Goal: Check status: Check status

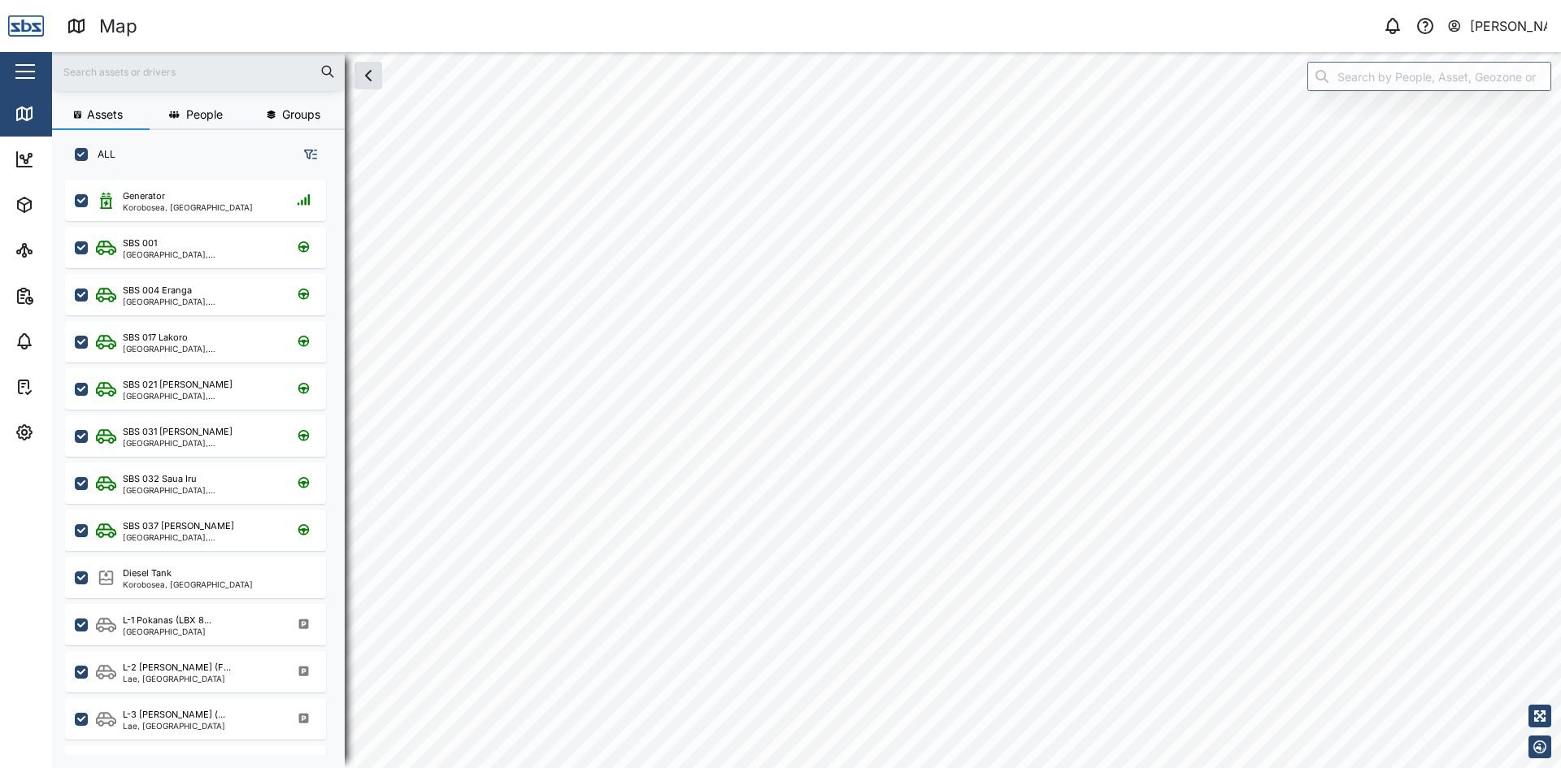
scroll to position [569, 254]
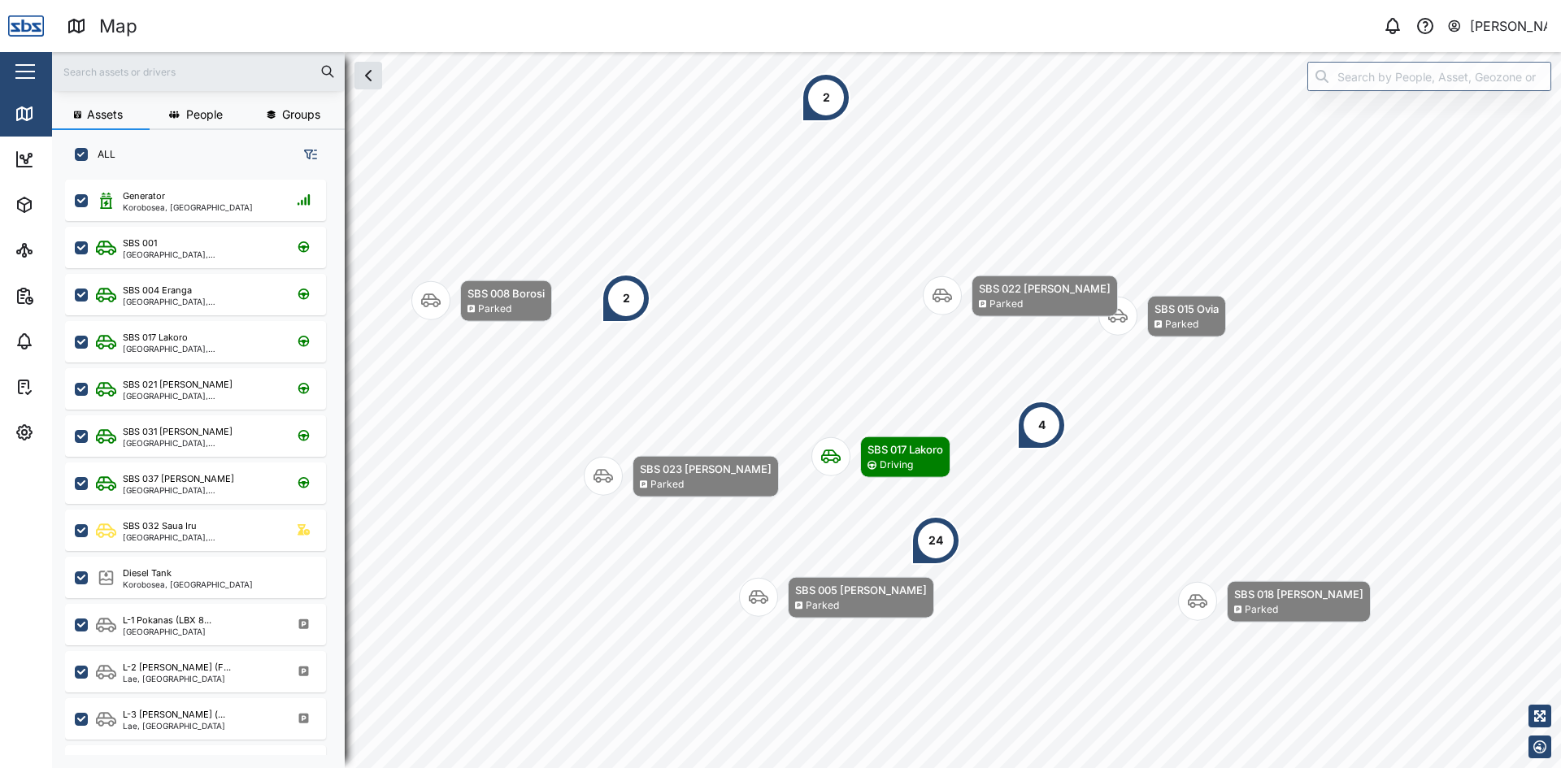
click at [816, 93] on div "2" at bounding box center [826, 97] width 49 height 49
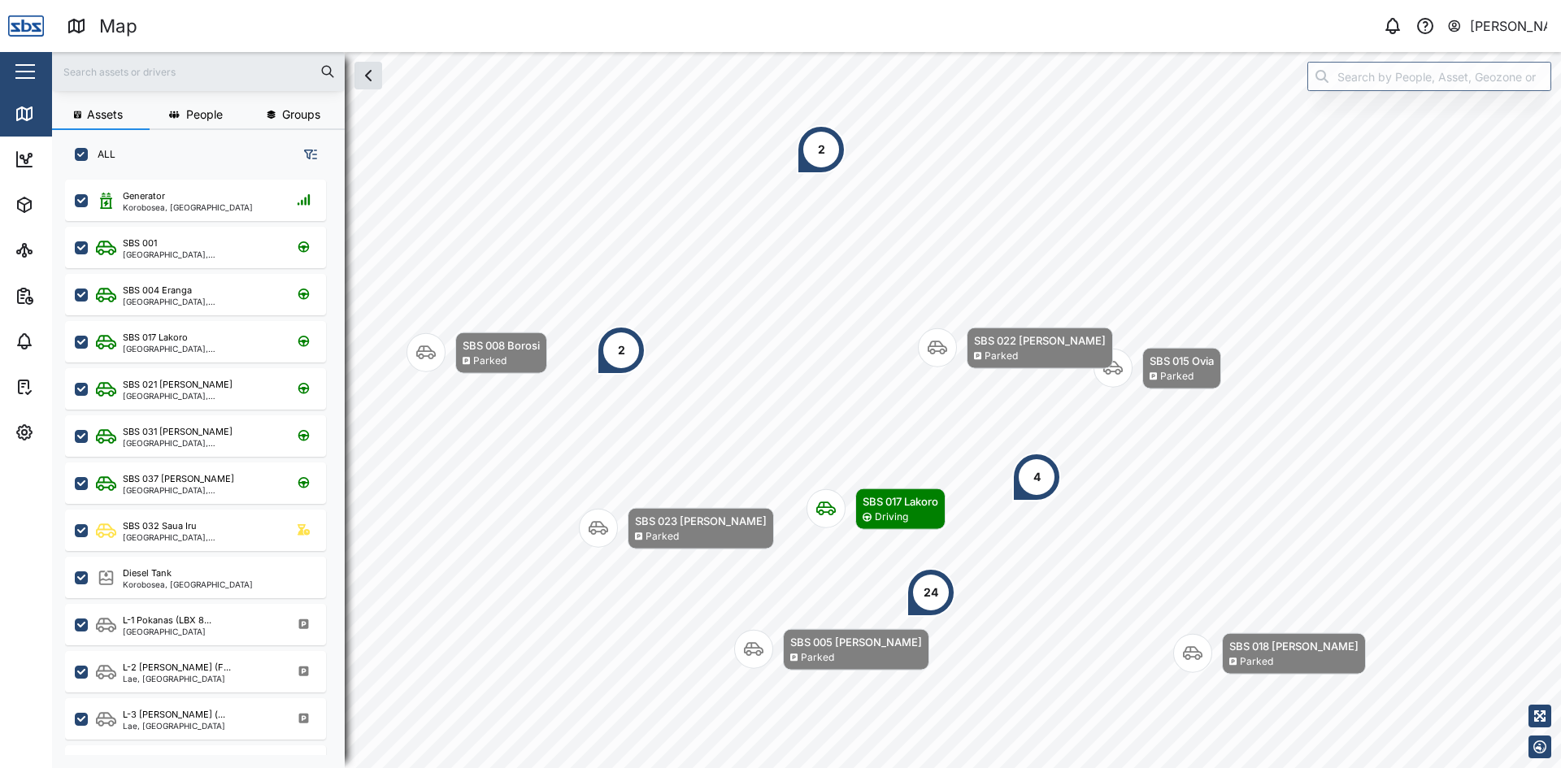
click at [821, 153] on div "2" at bounding box center [821, 150] width 7 height 18
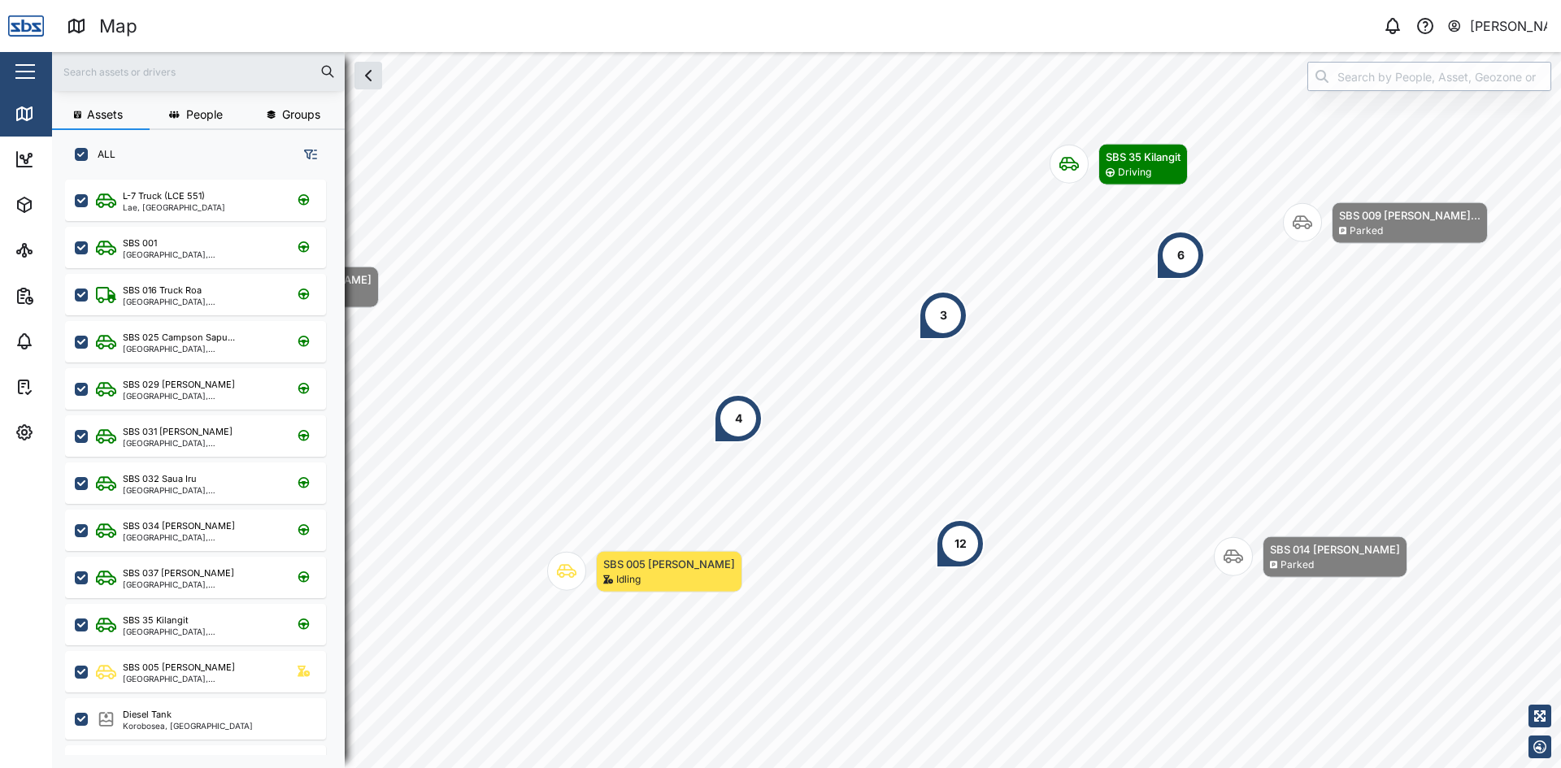
click at [1413, 72] on input "search" at bounding box center [1429, 76] width 244 height 29
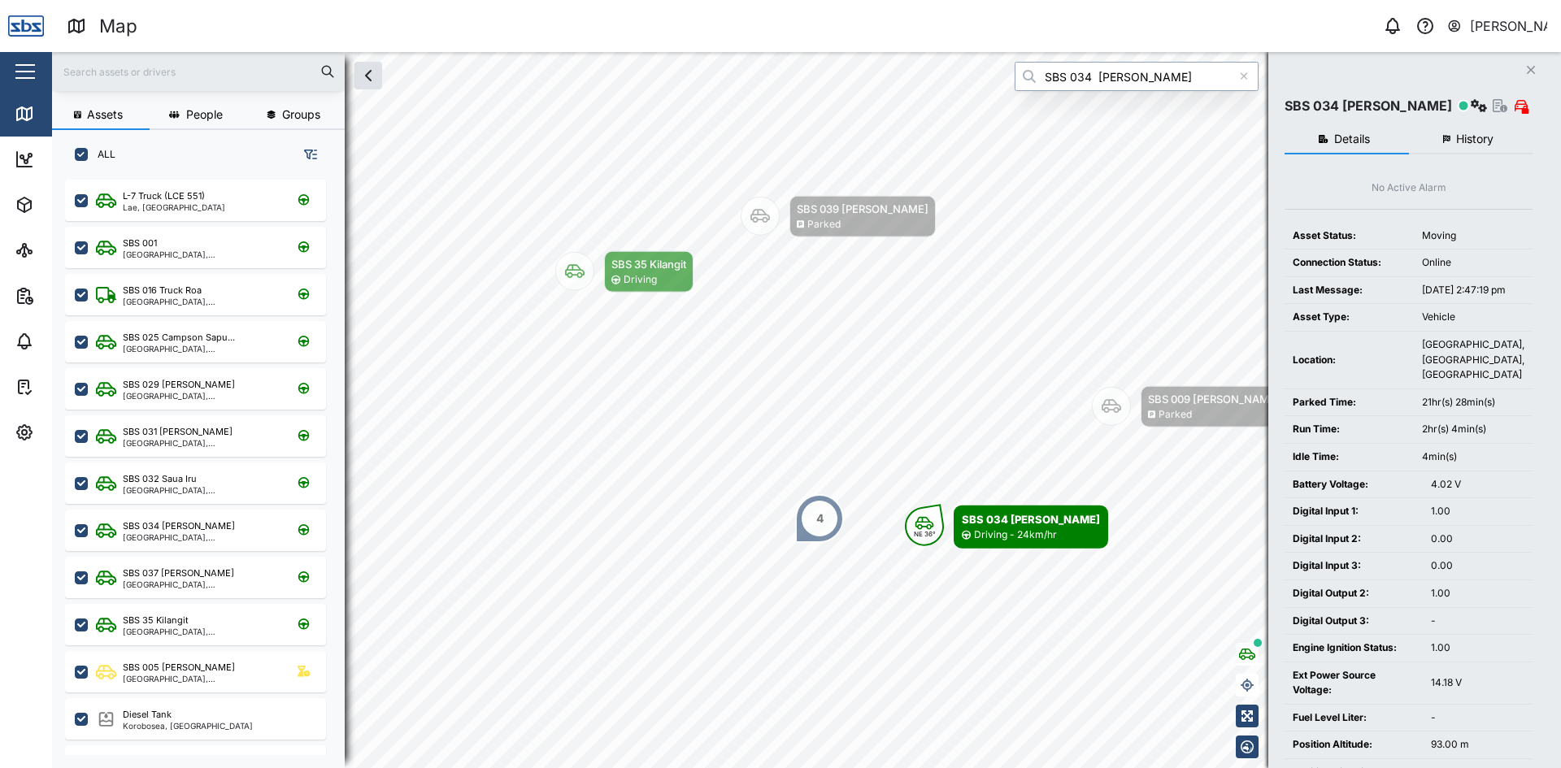
type input "SBS 034 [PERSON_NAME]"
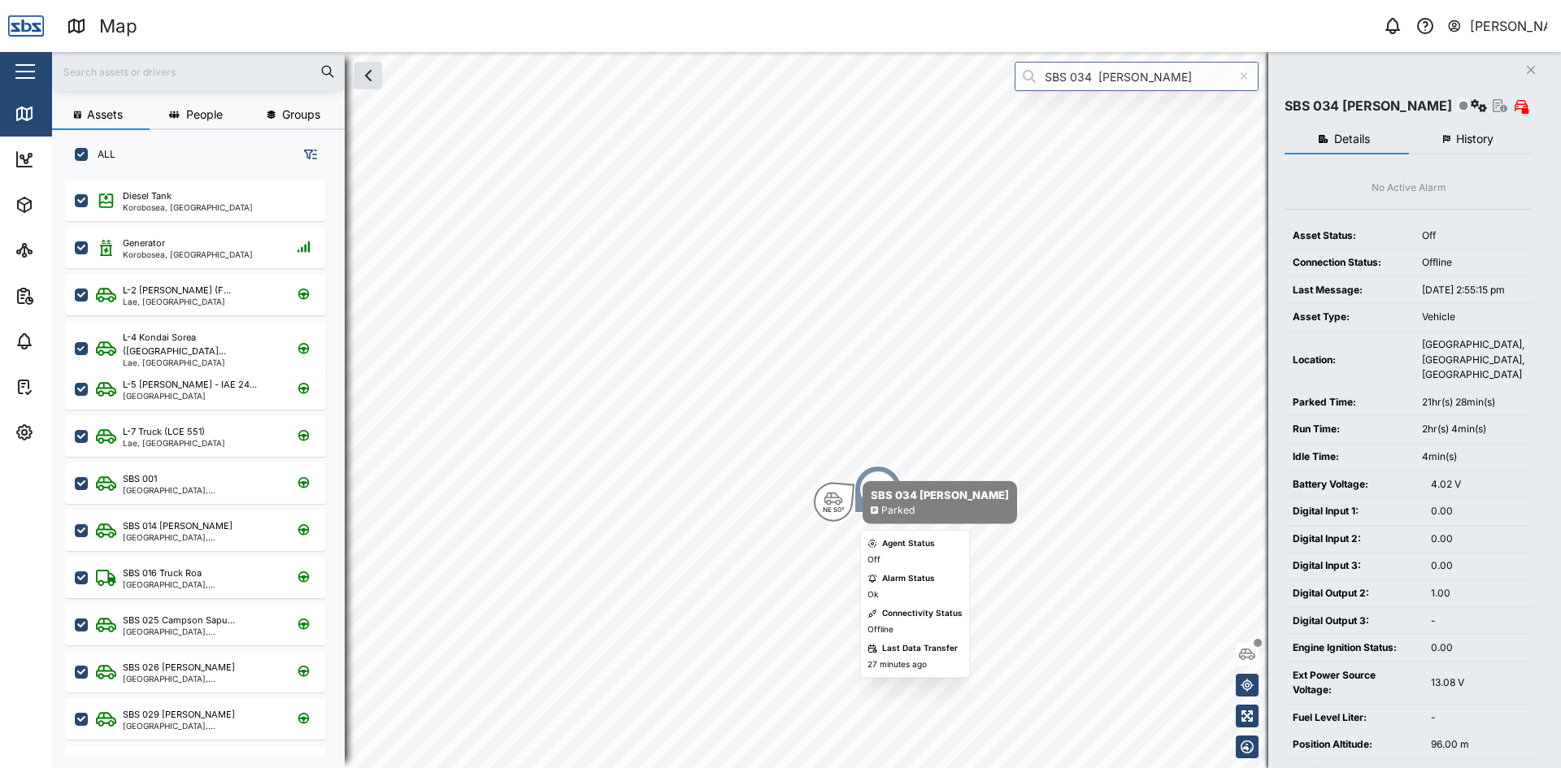
drag, startPoint x: 985, startPoint y: 263, endPoint x: 947, endPoint y: 523, distance: 262.2
click at [947, 523] on div "SBS 034 [PERSON_NAME]" at bounding box center [940, 502] width 154 height 43
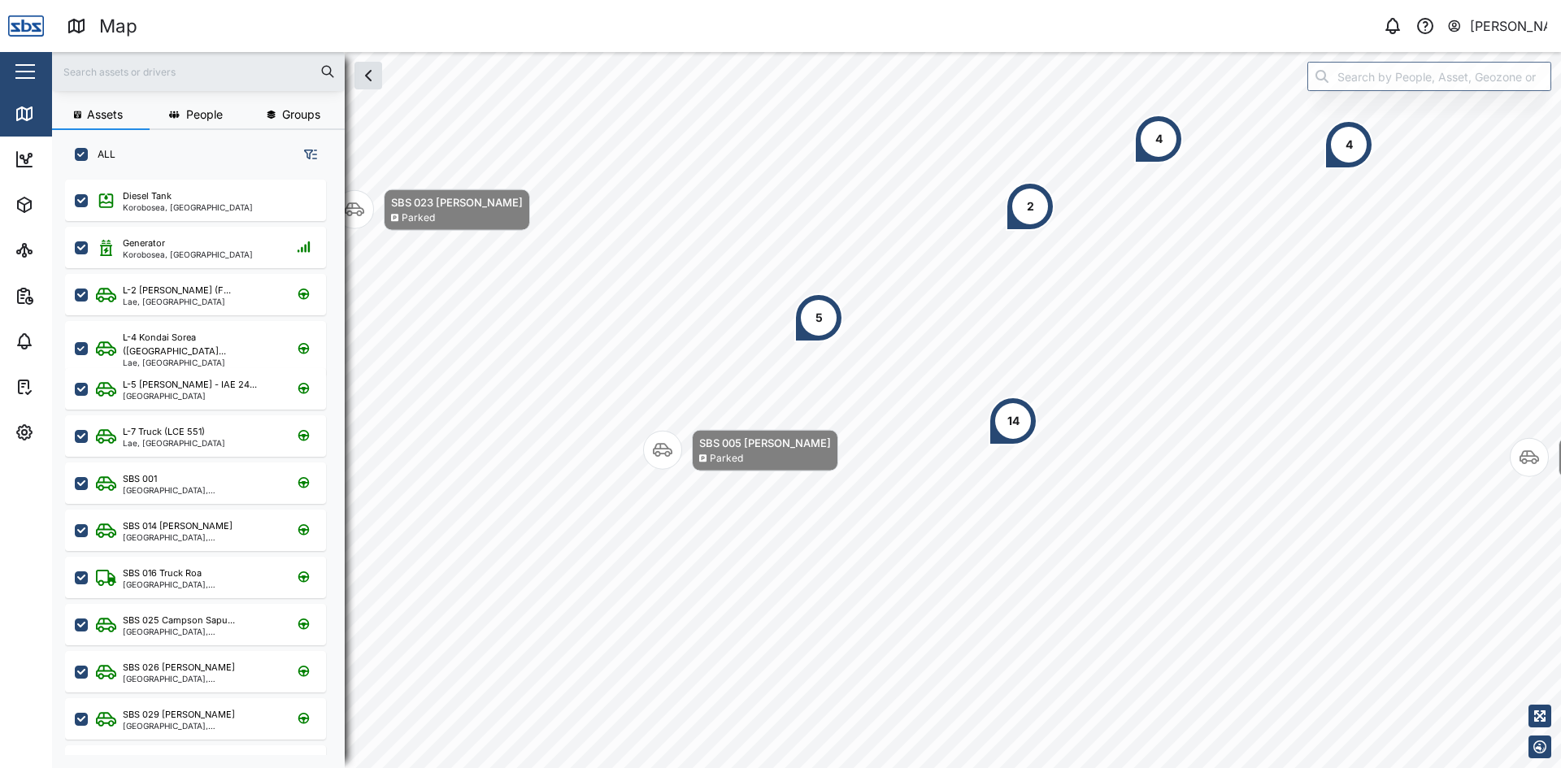
scroll to position [569, 254]
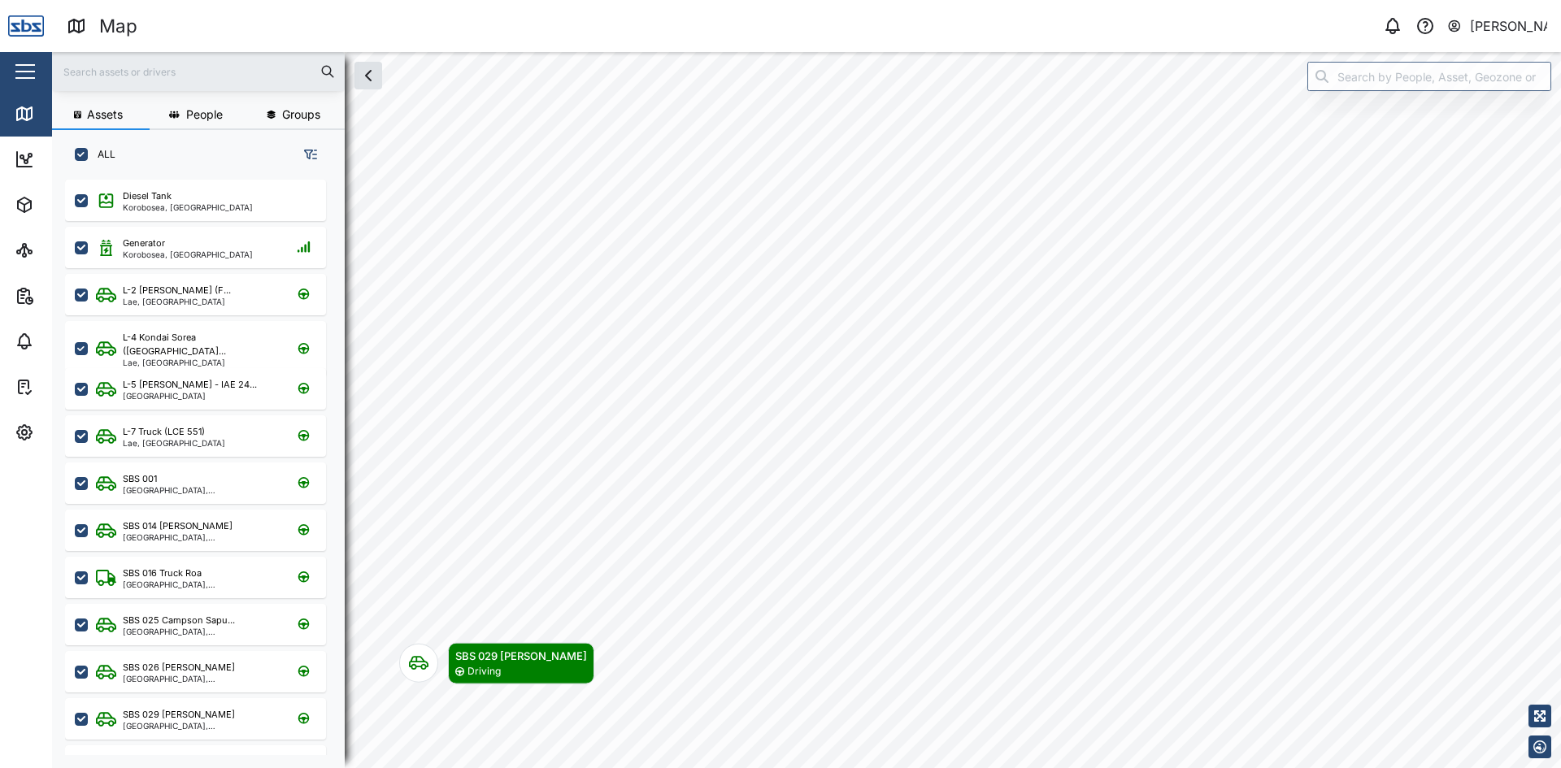
click at [945, 768] on html "Map 0 Vijay Kumar Close Map Dashboard Assets ATS Camera Generator Personnel Tan…" at bounding box center [780, 384] width 1561 height 768
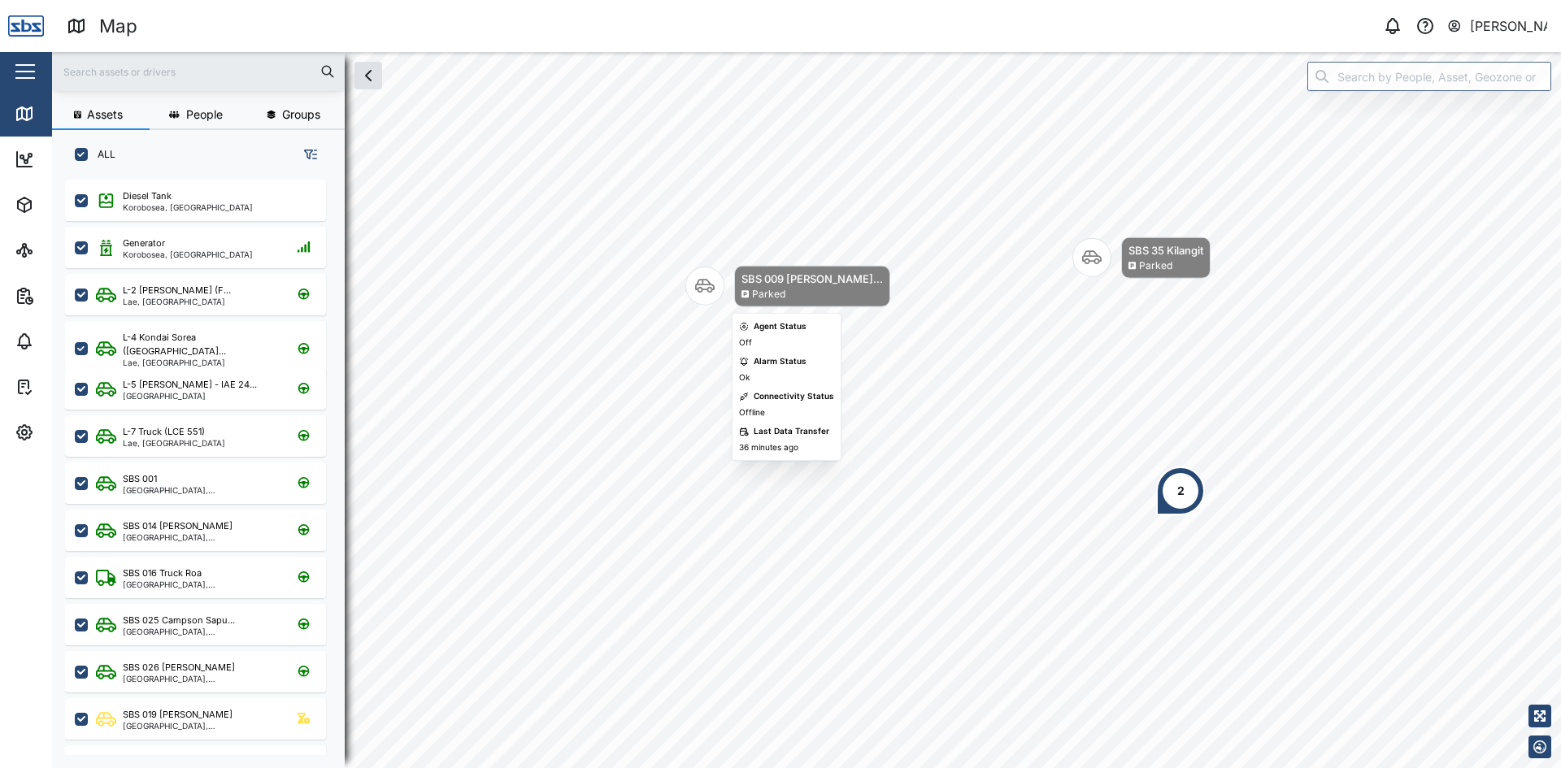
click at [711, 292] on icon "Map marker" at bounding box center [705, 287] width 20 height 14
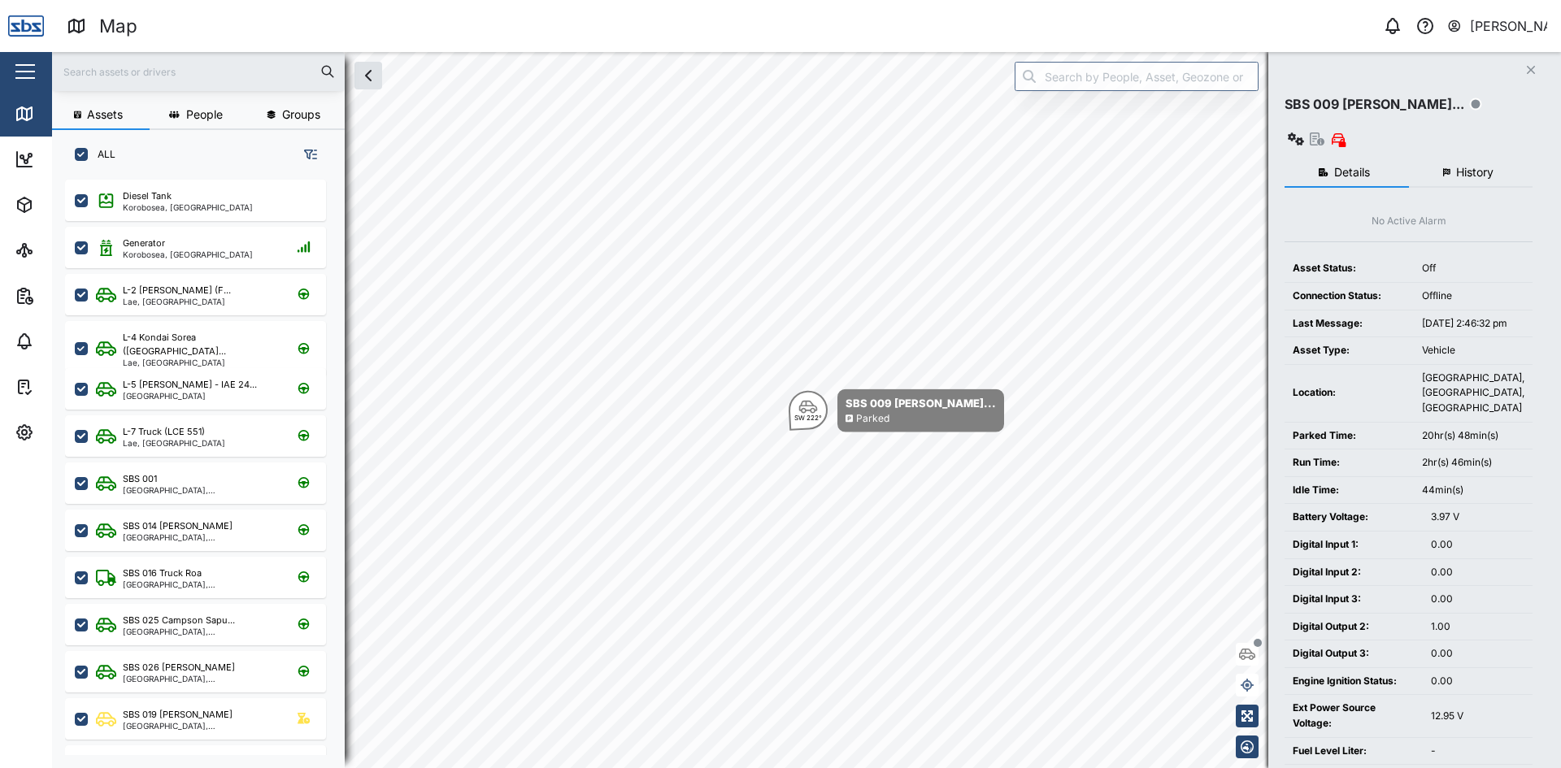
click at [1467, 159] on button "History" at bounding box center [1471, 173] width 124 height 29
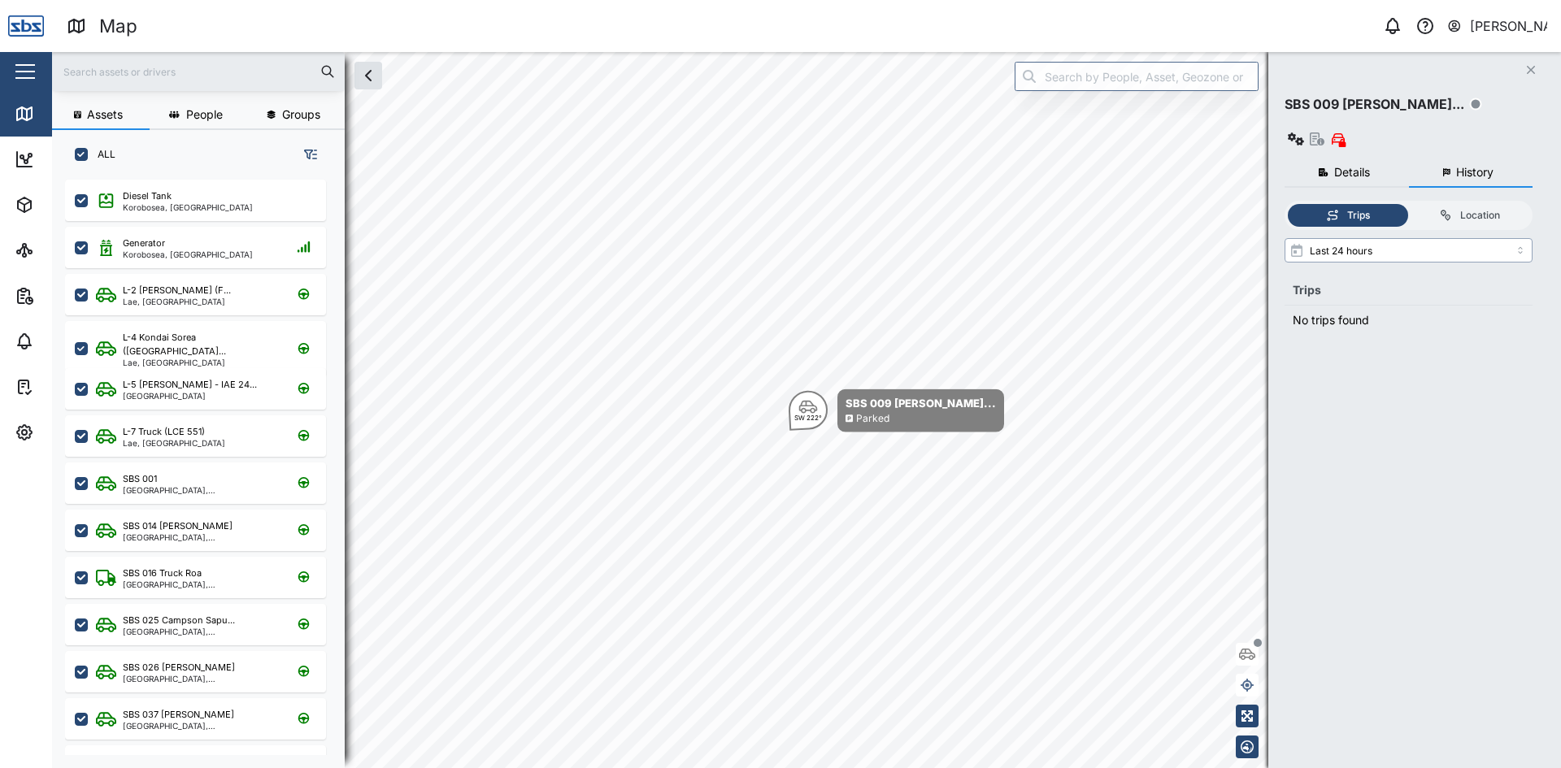
click at [1413, 238] on input "Last 24 hours" at bounding box center [1409, 250] width 248 height 24
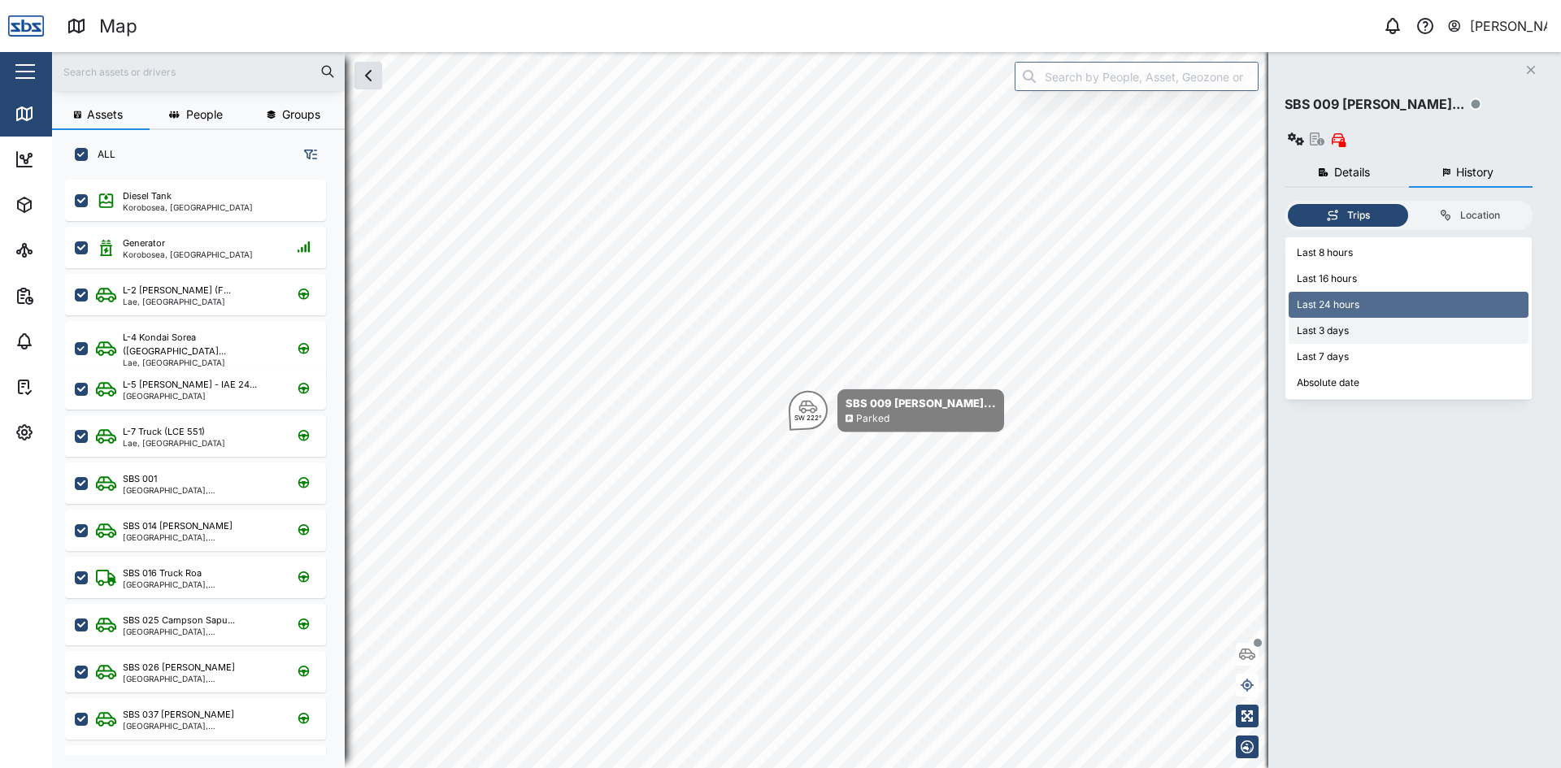
type input "Last 3 days"
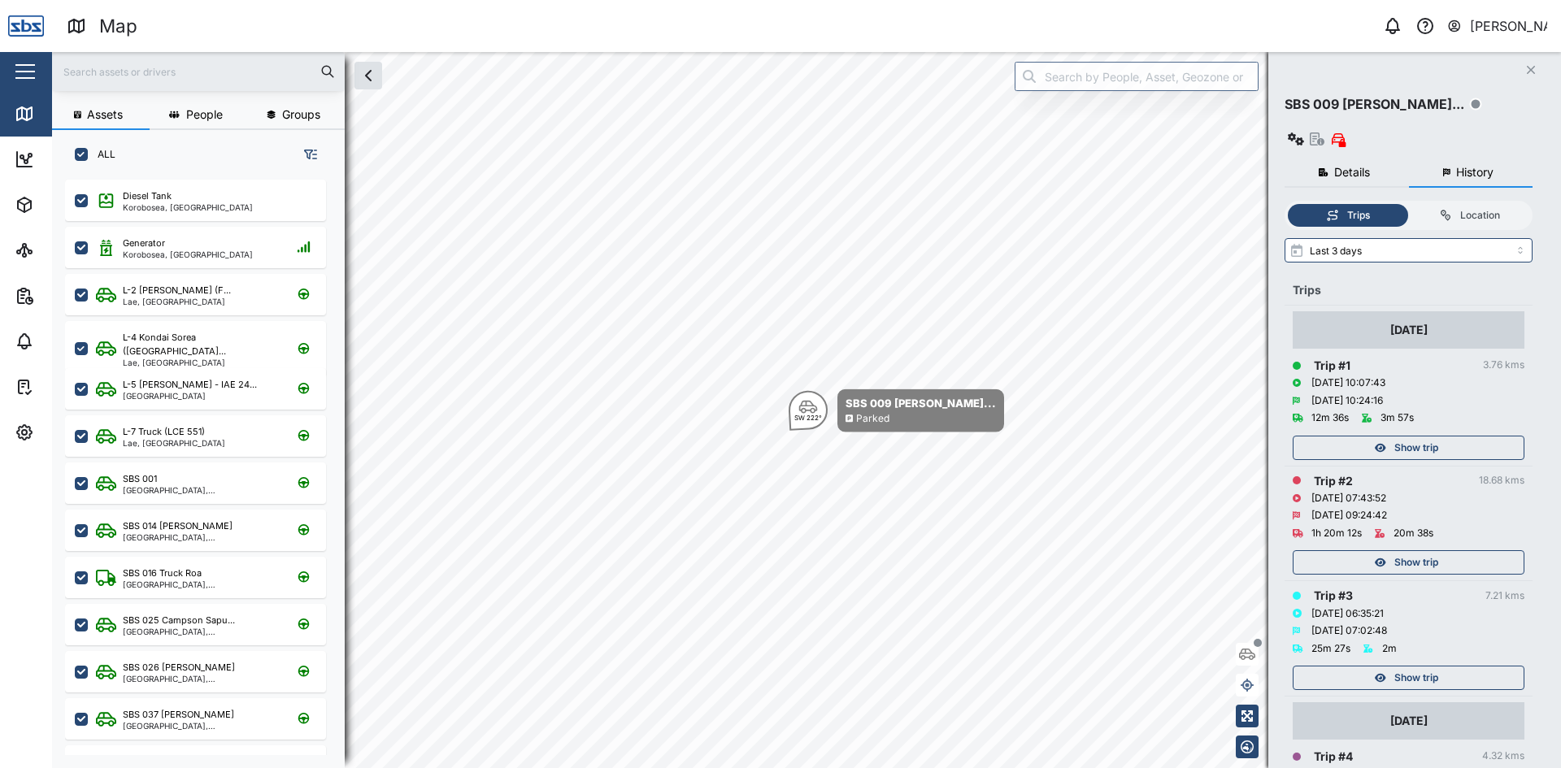
click at [1412, 437] on span "Show trip" at bounding box center [1416, 448] width 44 height 23
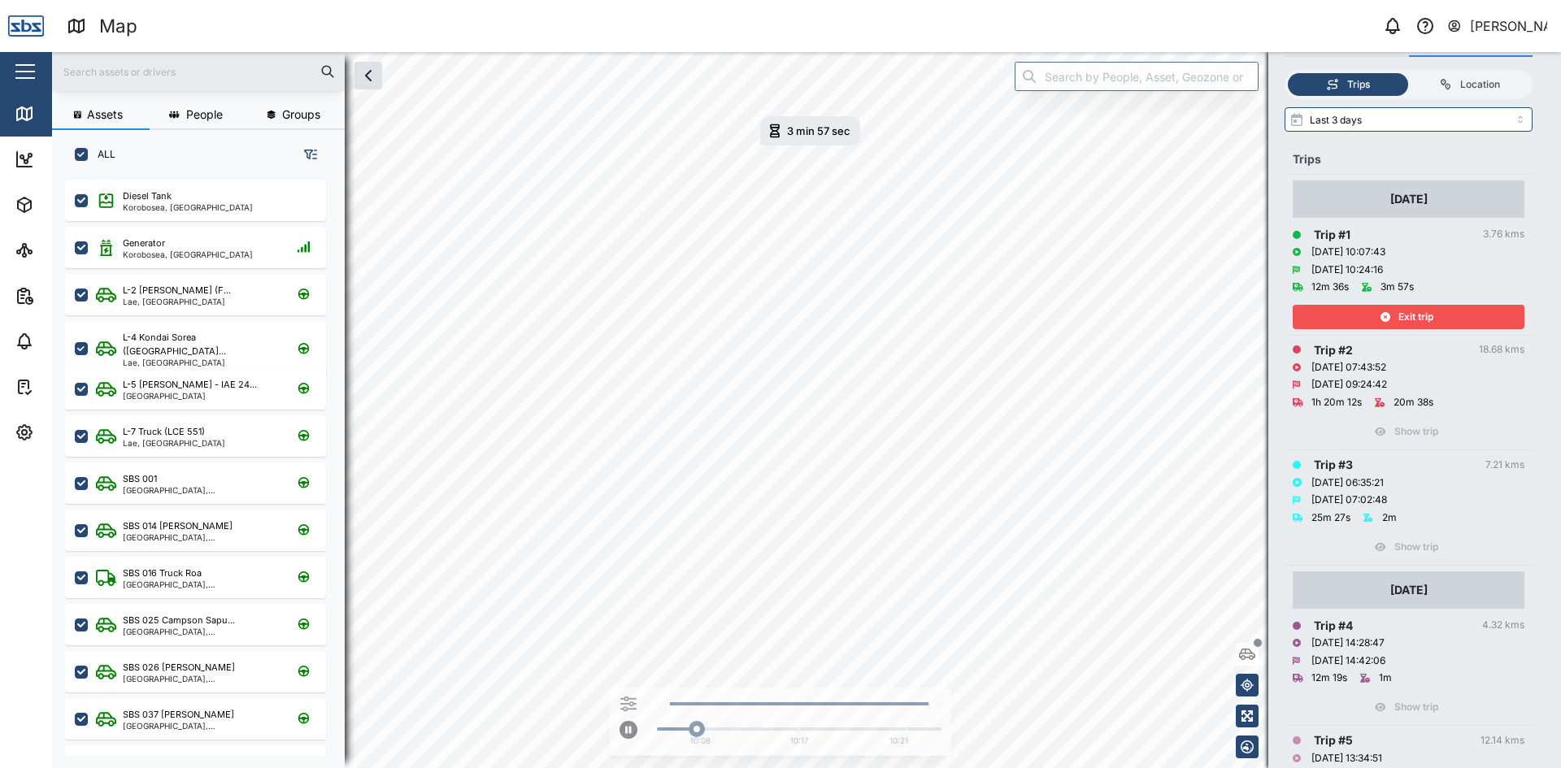
scroll to position [163, 0]
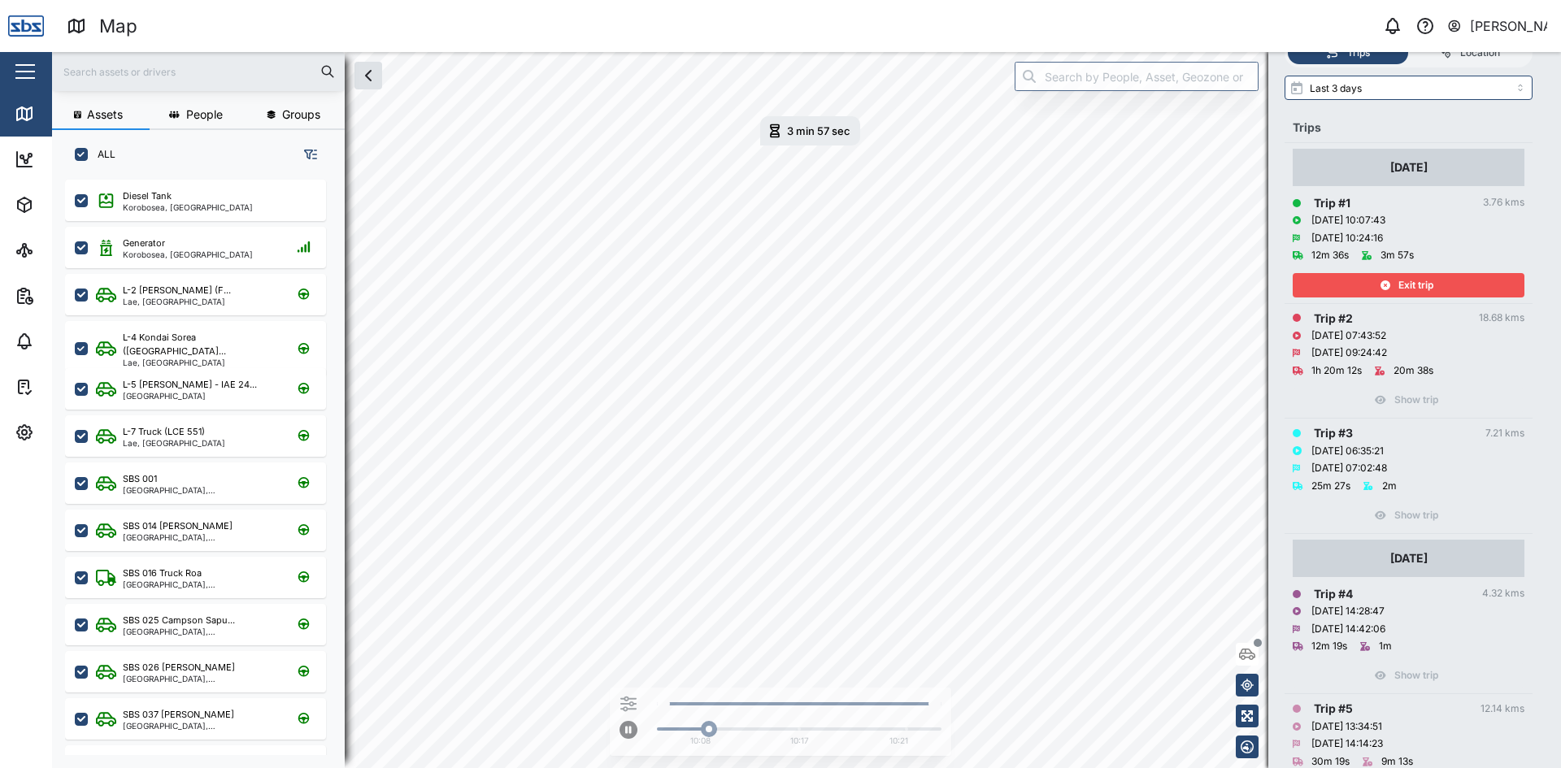
click at [1450, 274] on div "Exit trip" at bounding box center [1406, 285] width 211 height 23
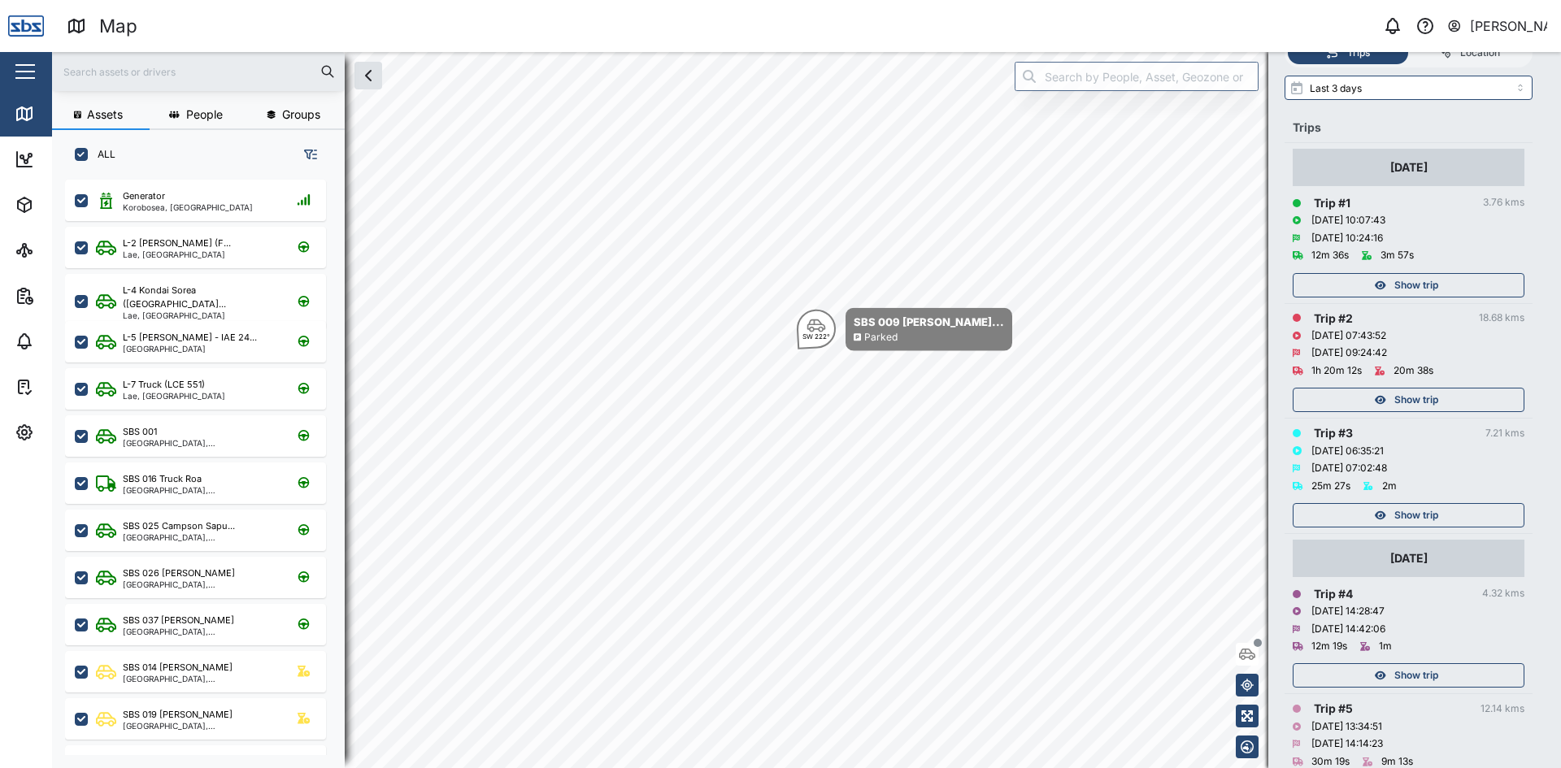
click at [1458, 504] on div "Show trip" at bounding box center [1406, 515] width 211 height 23
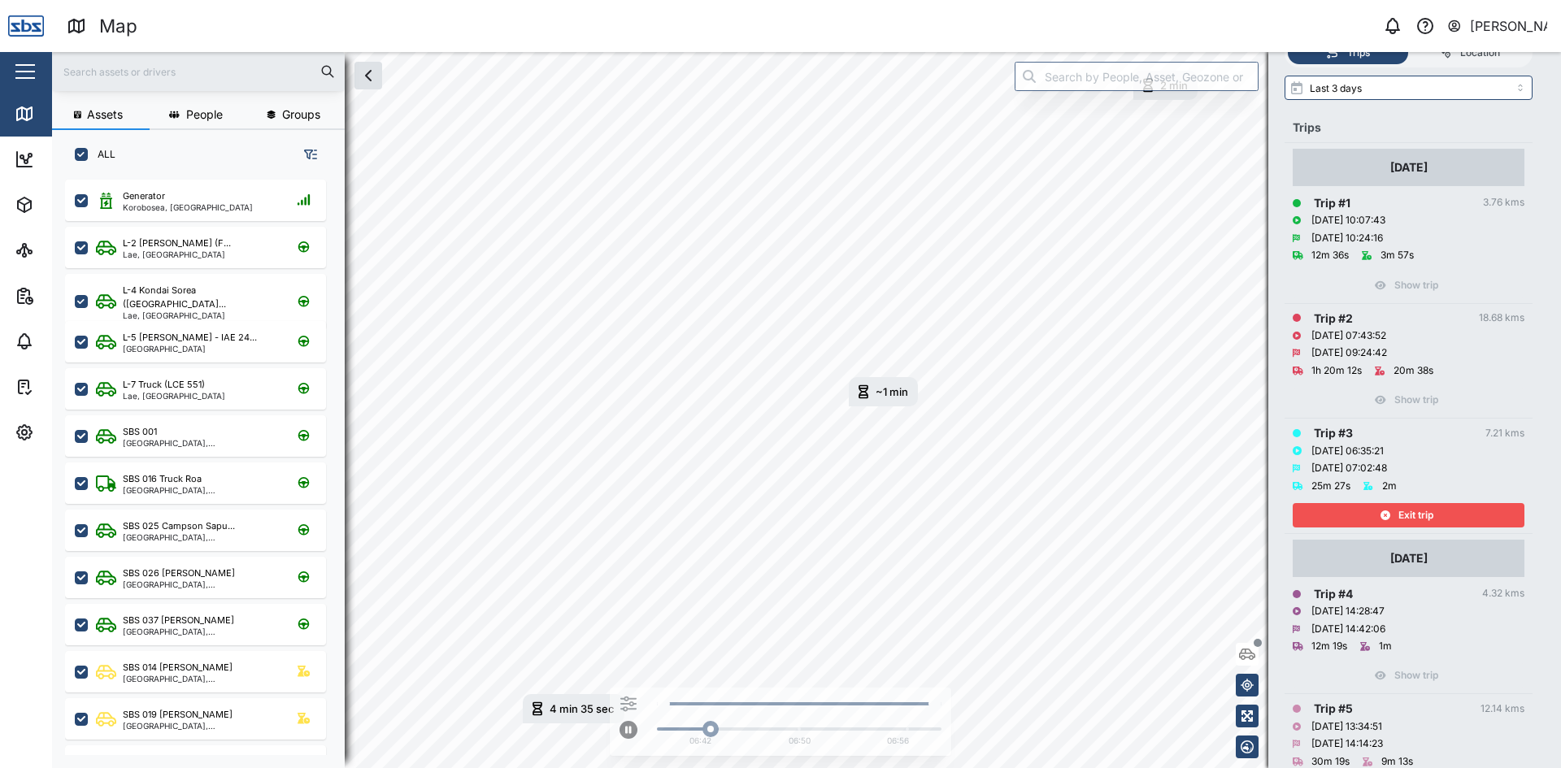
click at [1458, 504] on div "Exit trip" at bounding box center [1406, 515] width 211 height 23
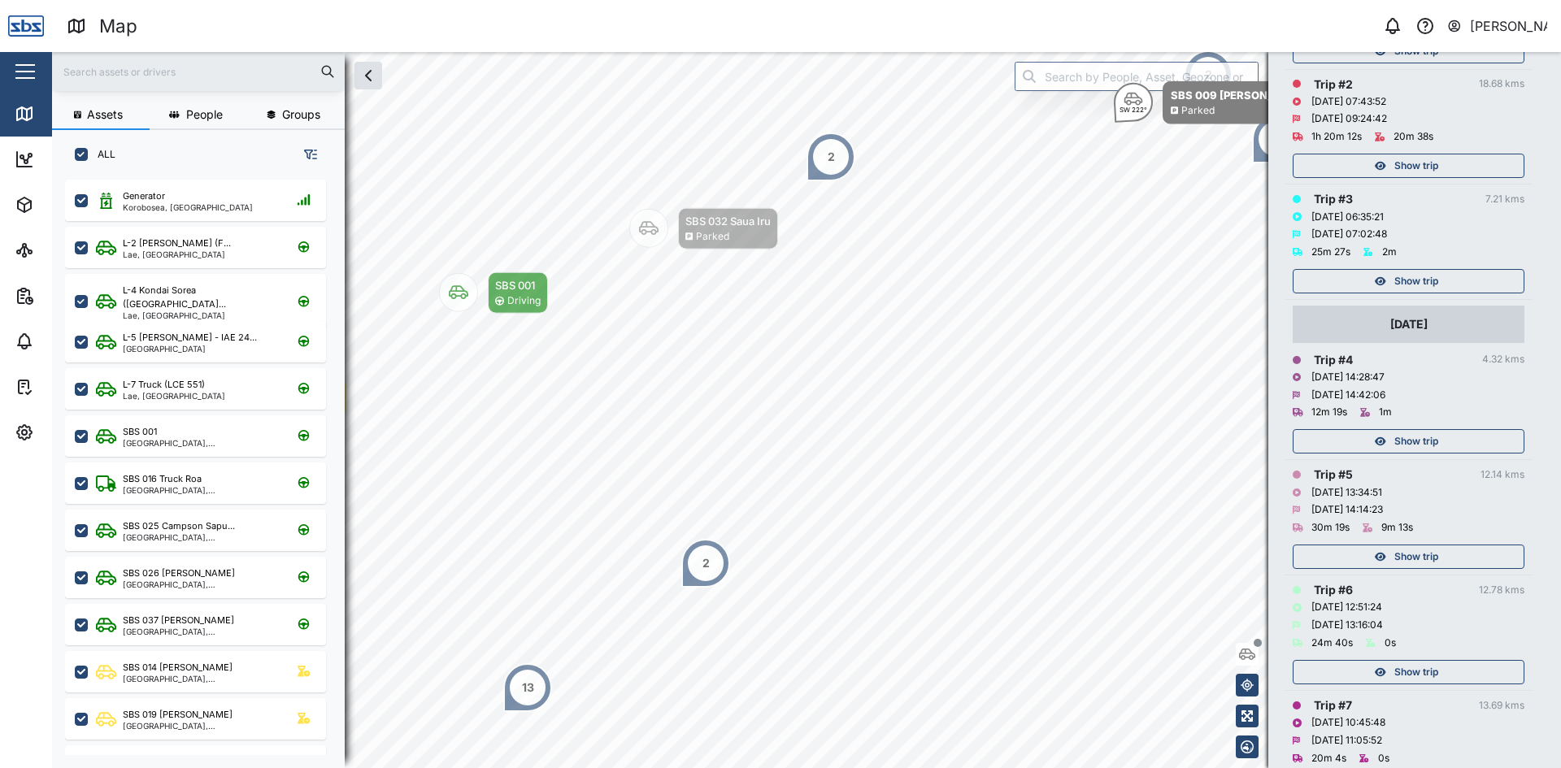
scroll to position [407, 0]
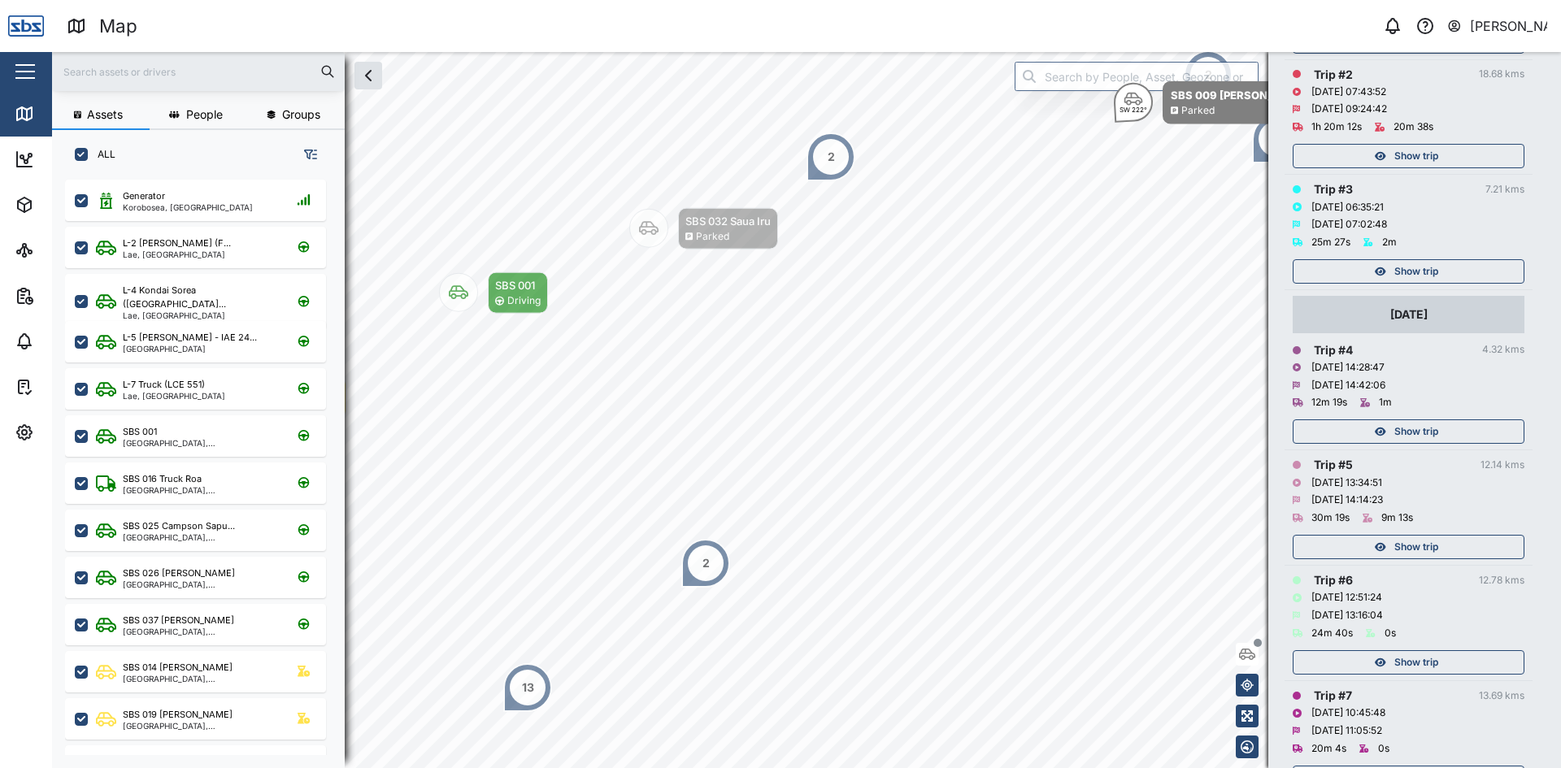
click at [1422, 420] on span "Show trip" at bounding box center [1416, 431] width 44 height 23
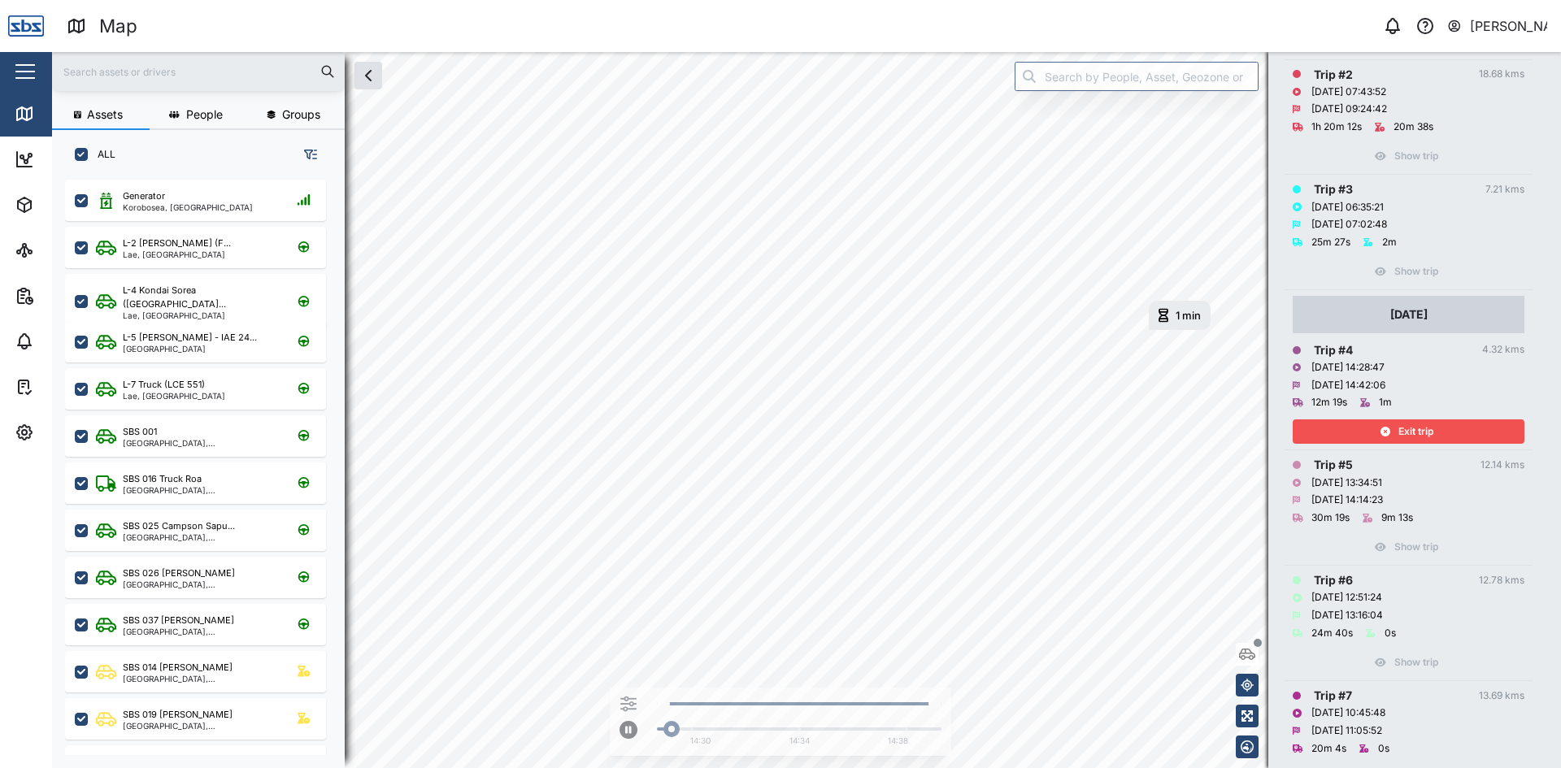
click at [1422, 420] on span "Exit trip" at bounding box center [1416, 431] width 35 height 23
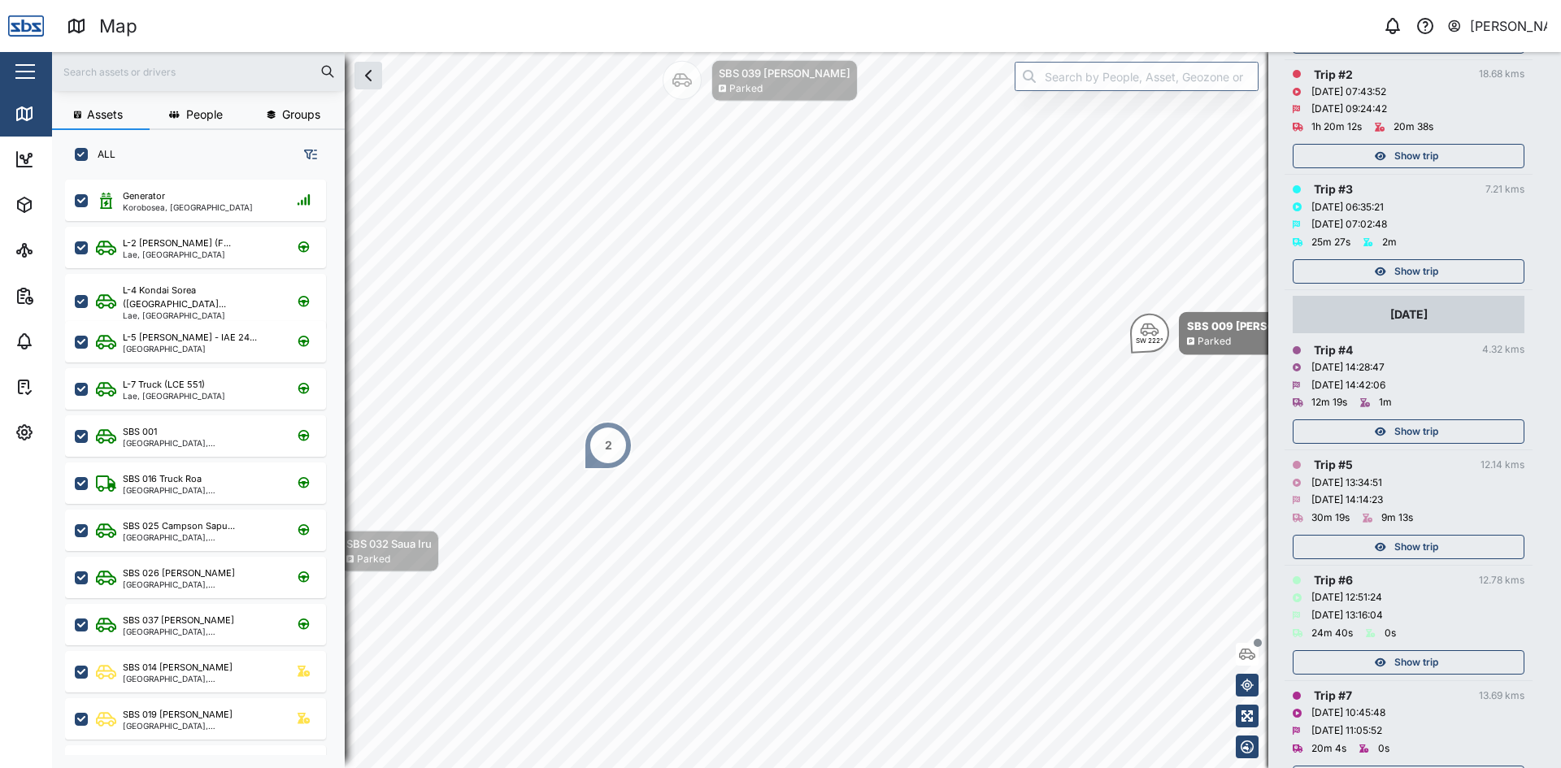
scroll to position [433, 0]
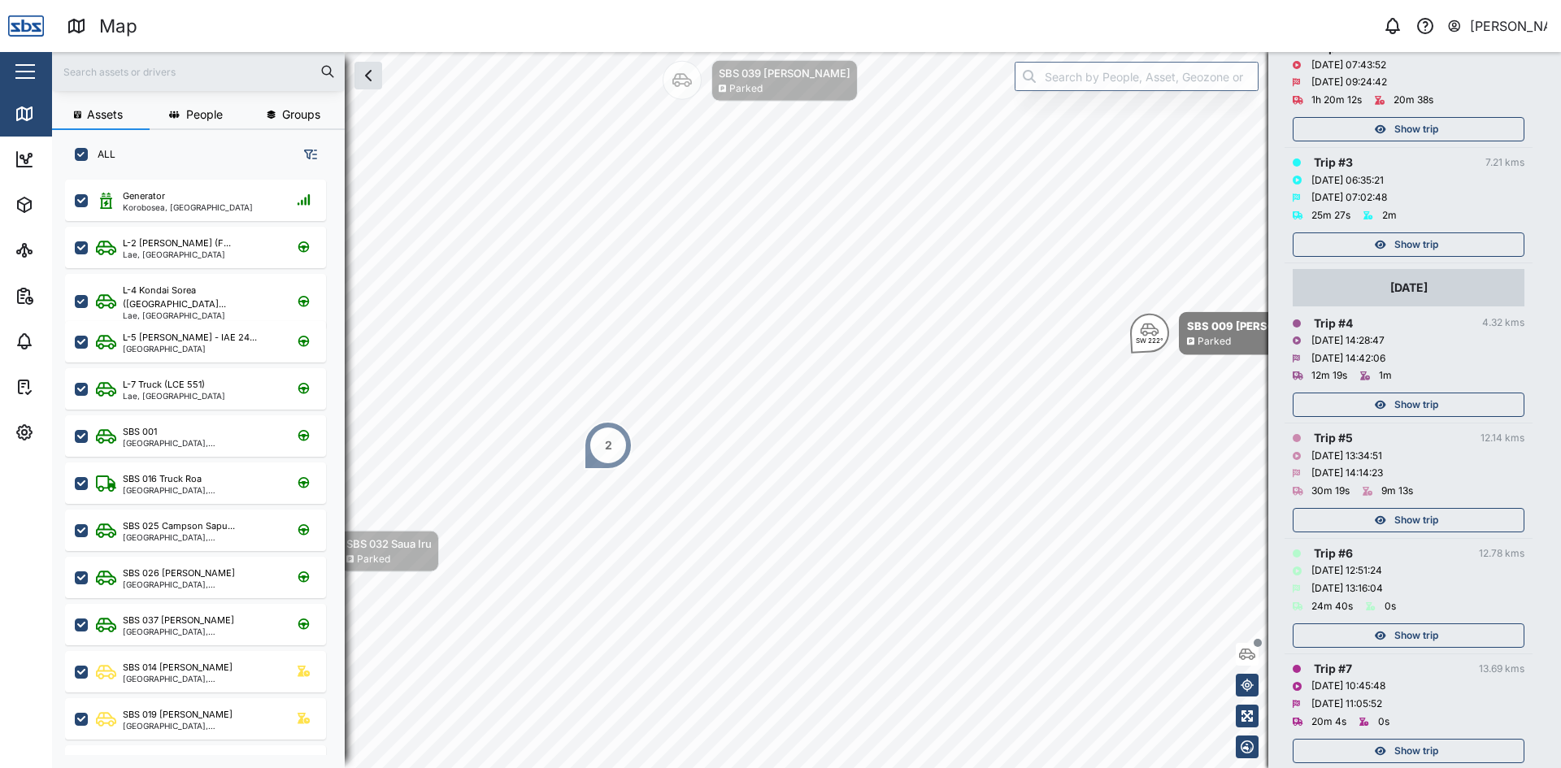
click at [1414, 740] on span "Show trip" at bounding box center [1416, 751] width 44 height 23
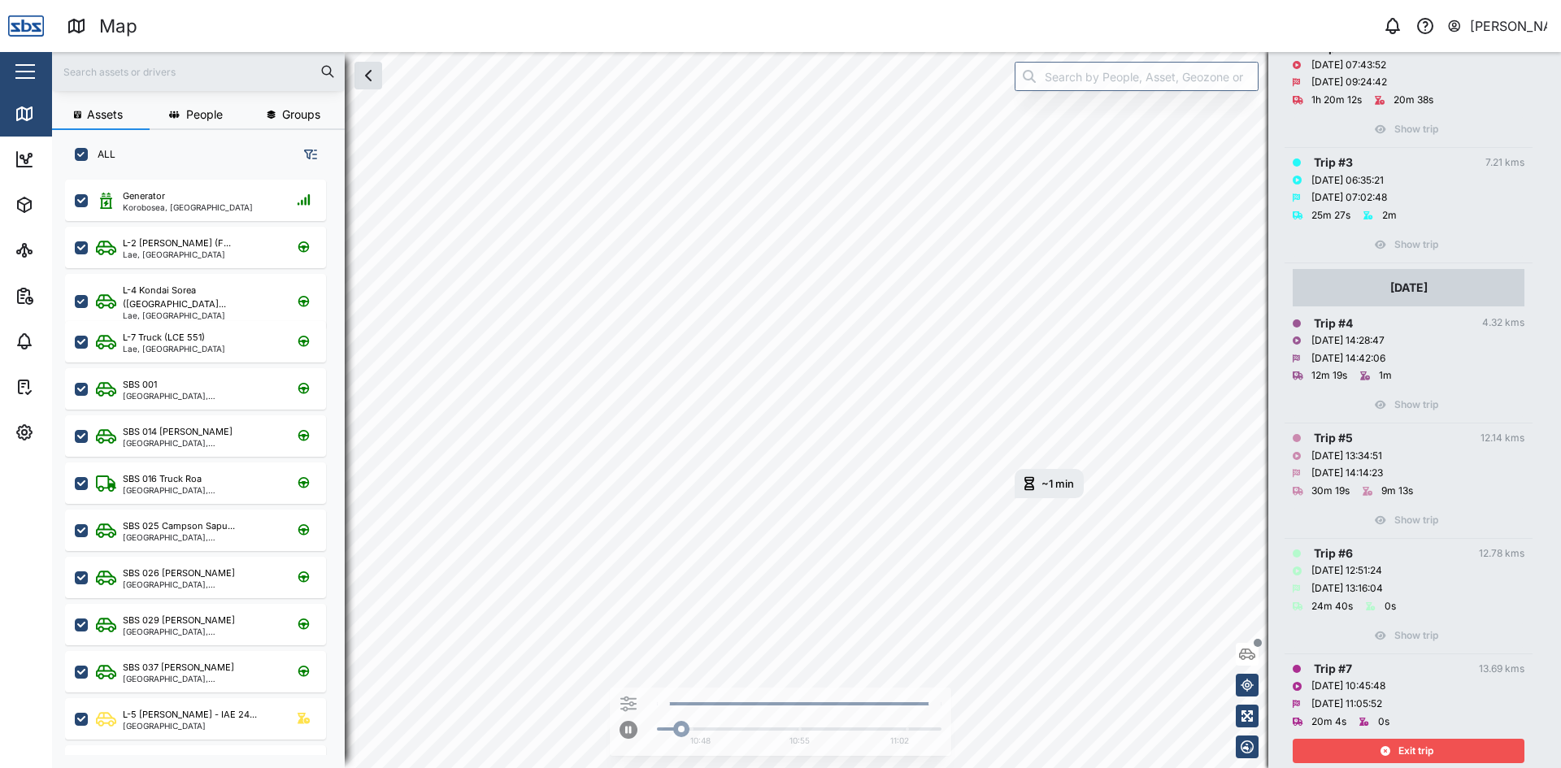
click at [1391, 740] on div "Exit trip" at bounding box center [1406, 751] width 211 height 23
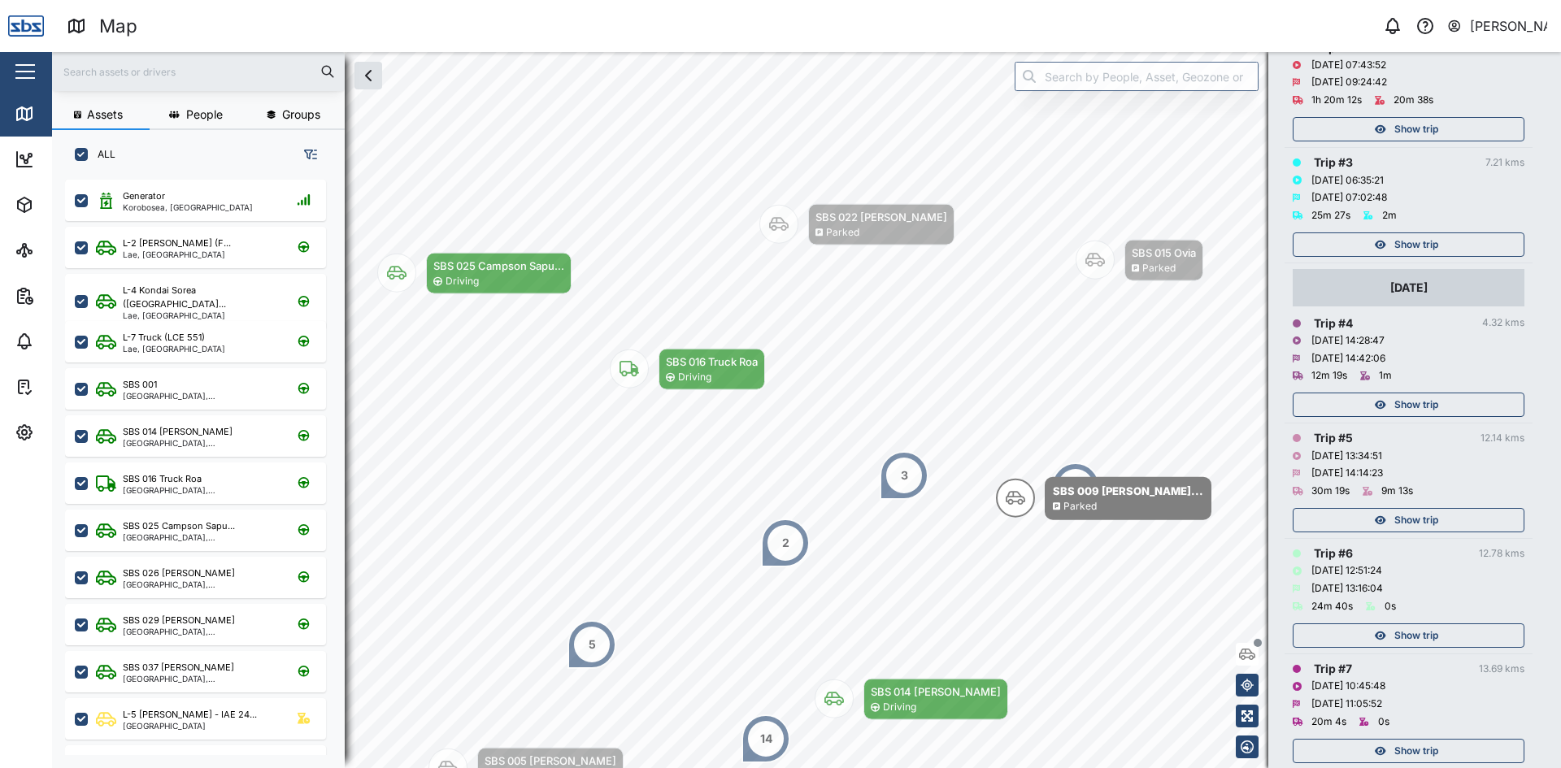
click at [1421, 624] on span "Show trip" at bounding box center [1416, 635] width 44 height 23
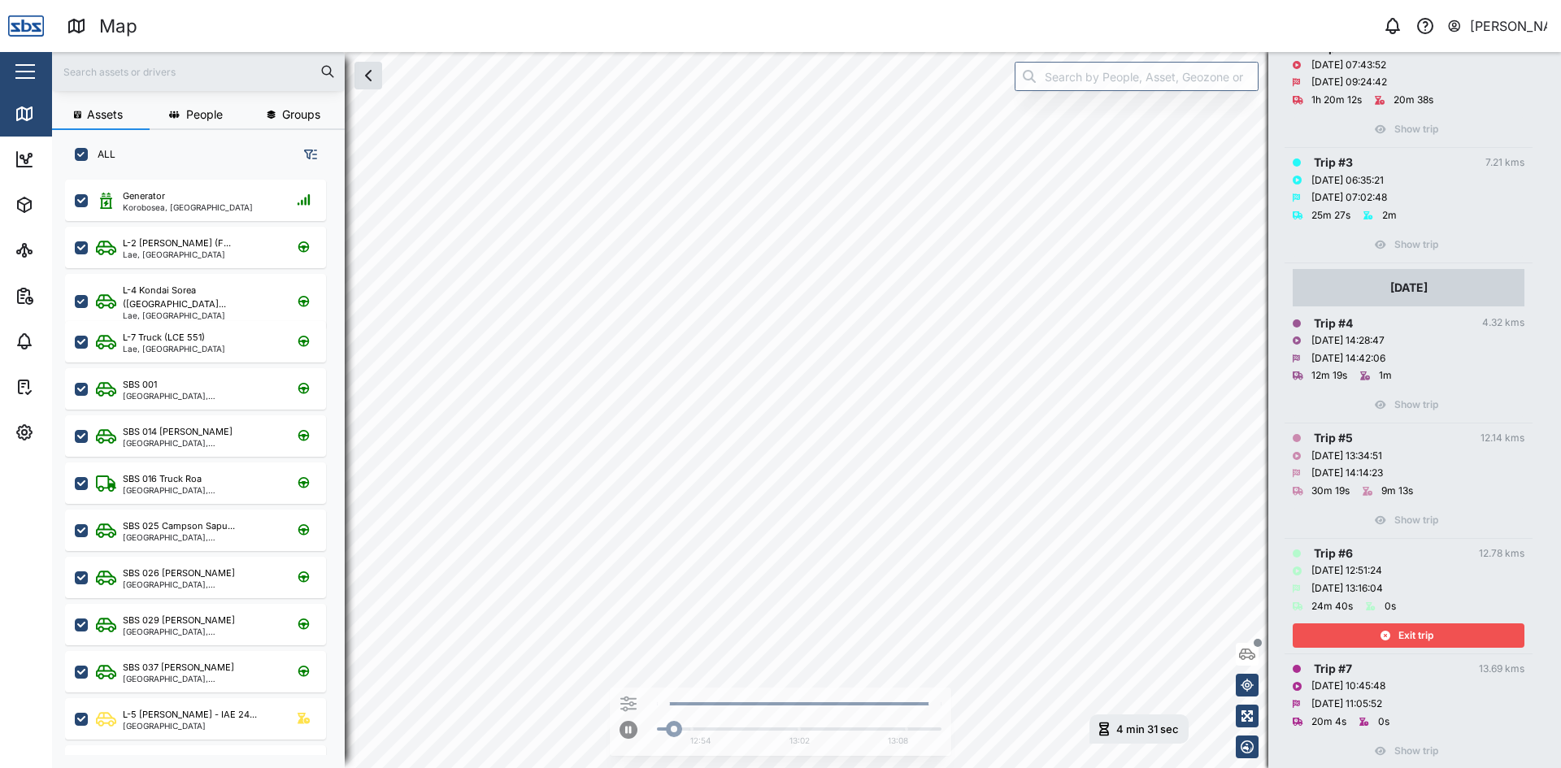
click at [1429, 624] on span "Exit trip" at bounding box center [1416, 635] width 35 height 23
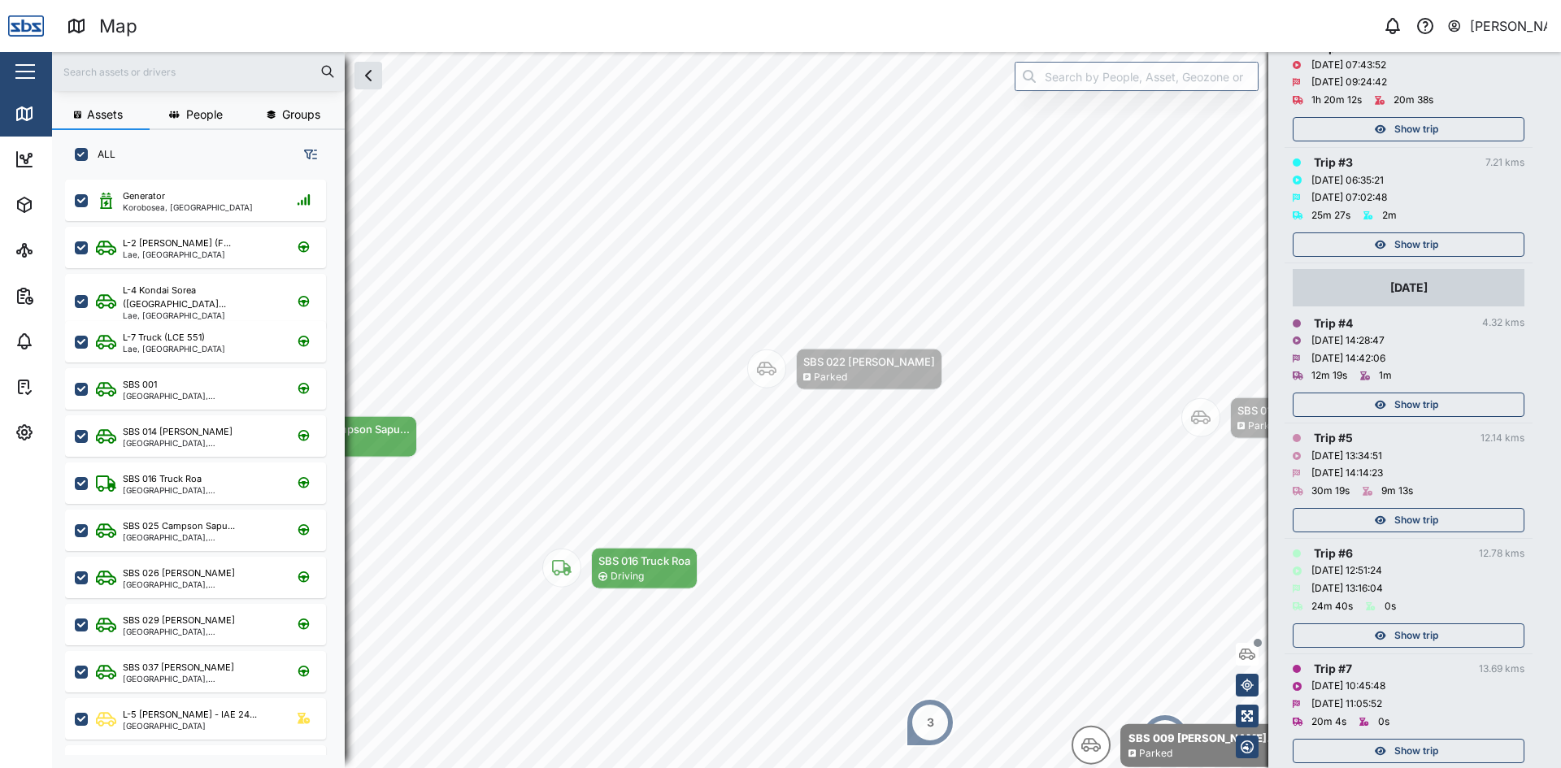
click at [1422, 509] on span "Show trip" at bounding box center [1416, 520] width 44 height 23
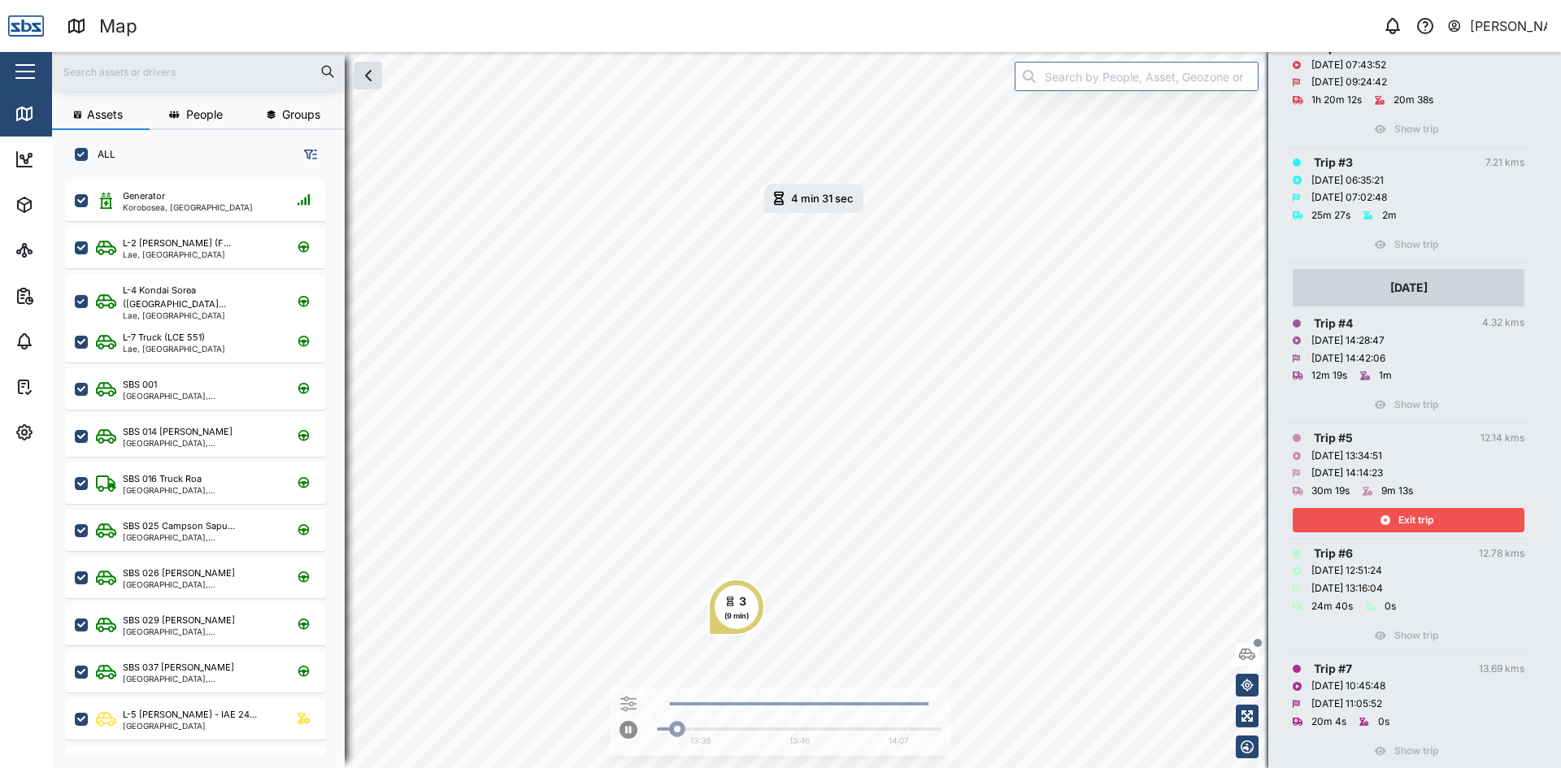
click at [1384, 516] on icon "button" at bounding box center [1386, 521] width 10 height 10
